Goal: Browse casually: Explore the website without a specific task or goal

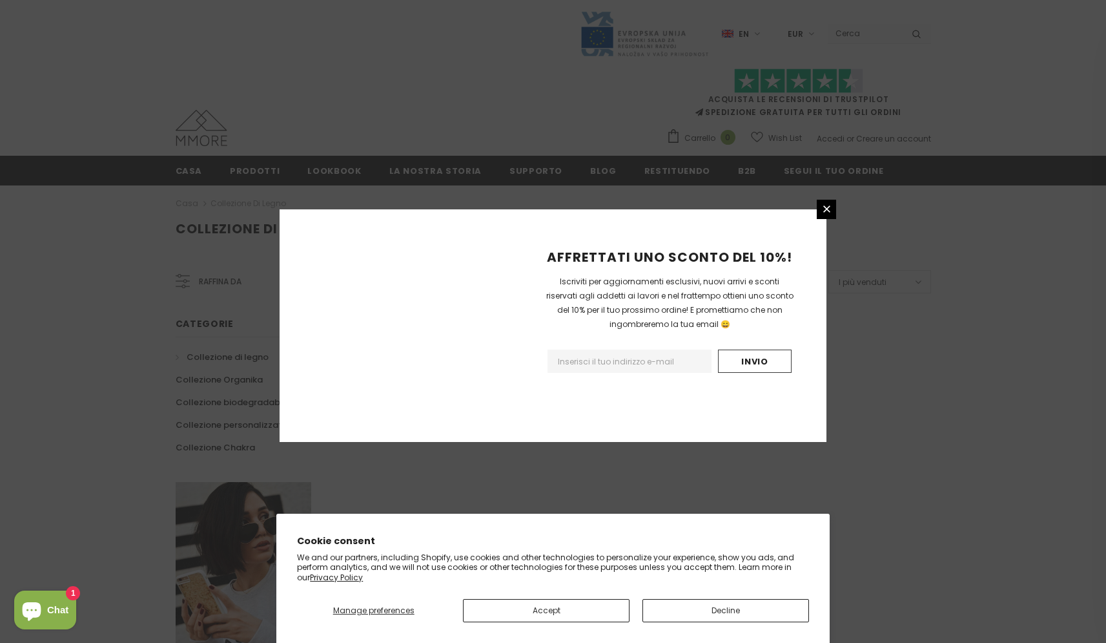
scroll to position [681, 0]
